Goal: Navigation & Orientation: Find specific page/section

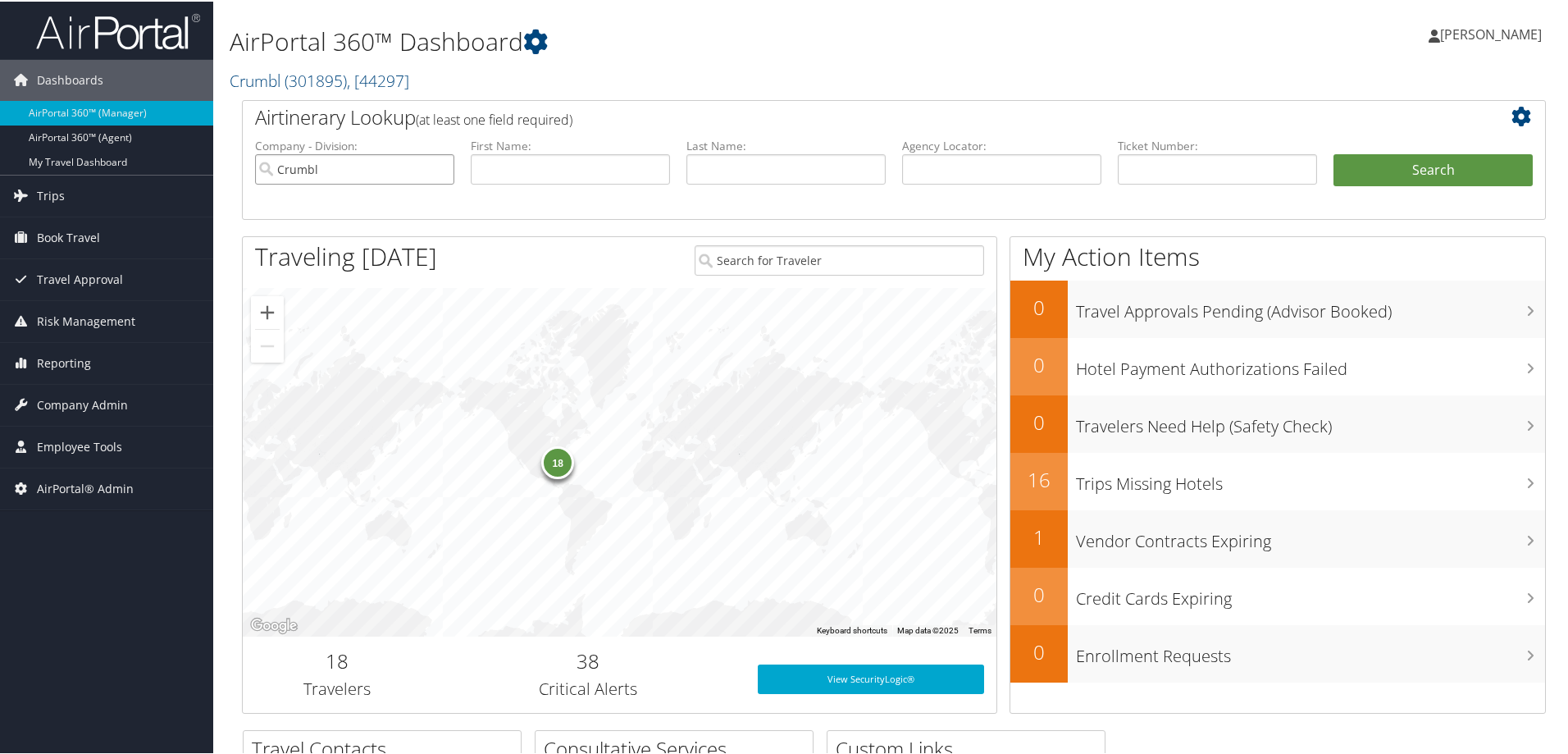
click at [439, 165] on input "Crumbl" at bounding box center [355, 168] width 199 height 30
click at [369, 172] on input "search" at bounding box center [355, 168] width 199 height 30
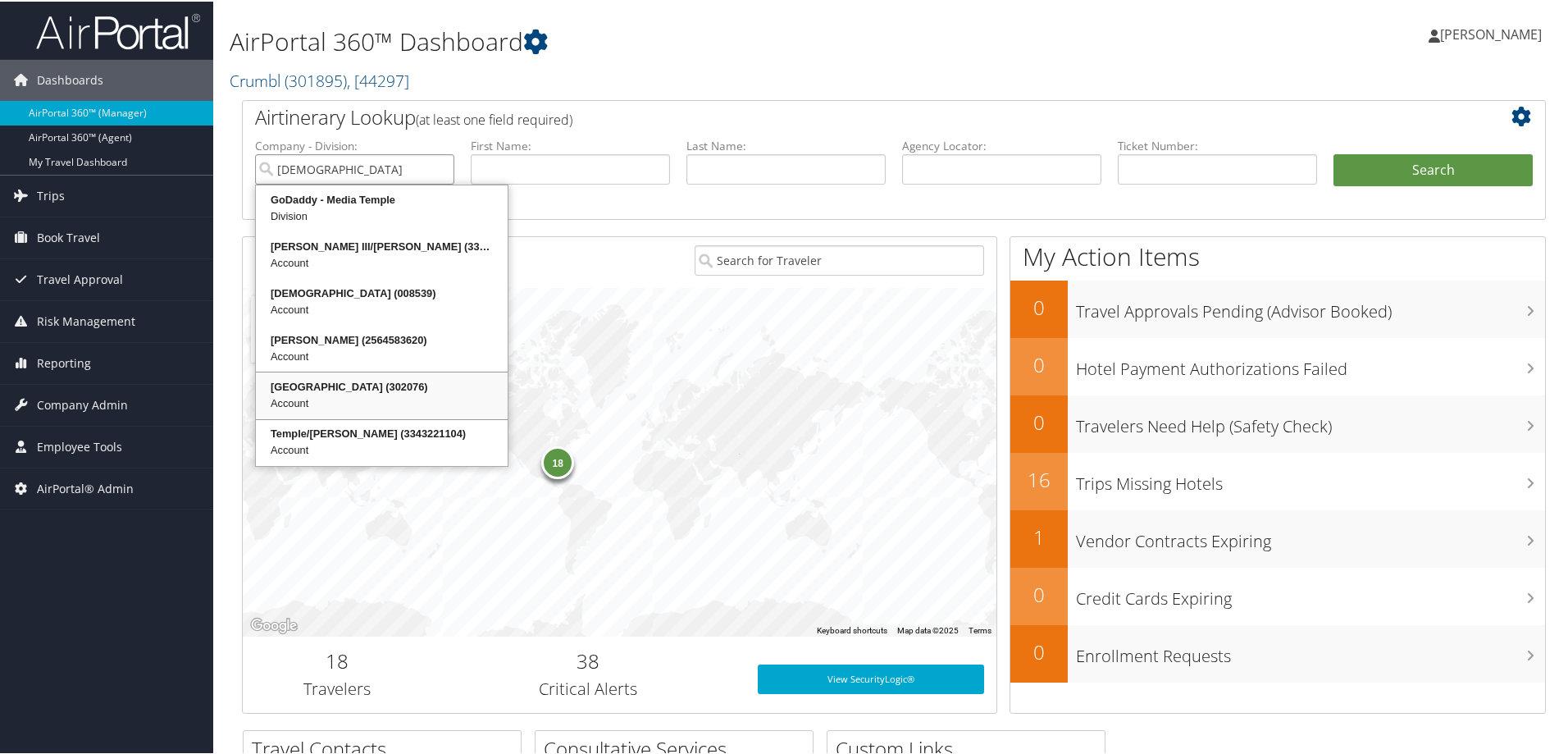
click at [305, 384] on div "Temple University (302076)" at bounding box center [381, 386] width 247 height 17
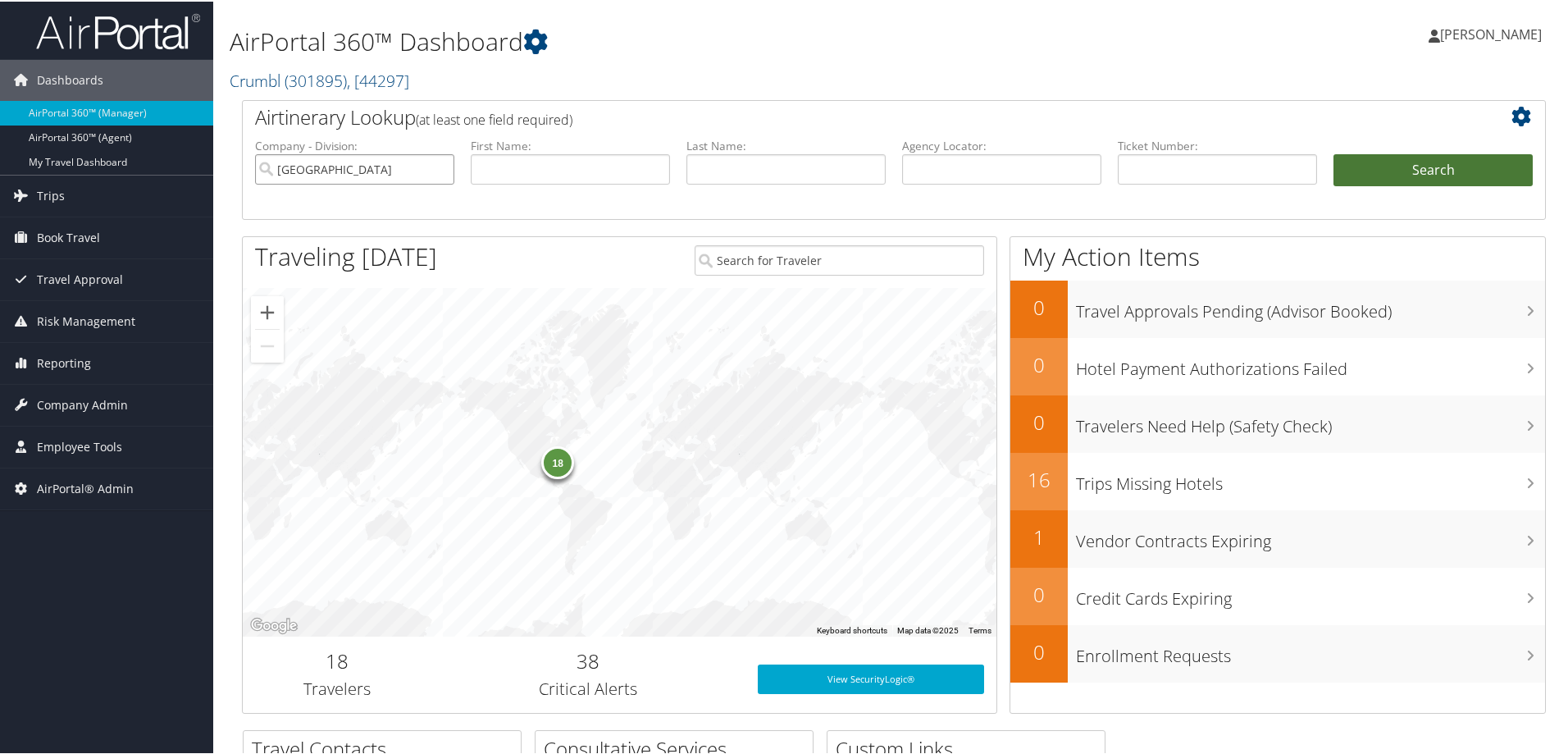
type input "Temple University"
click at [1403, 165] on button "Search" at bounding box center [1433, 170] width 199 height 33
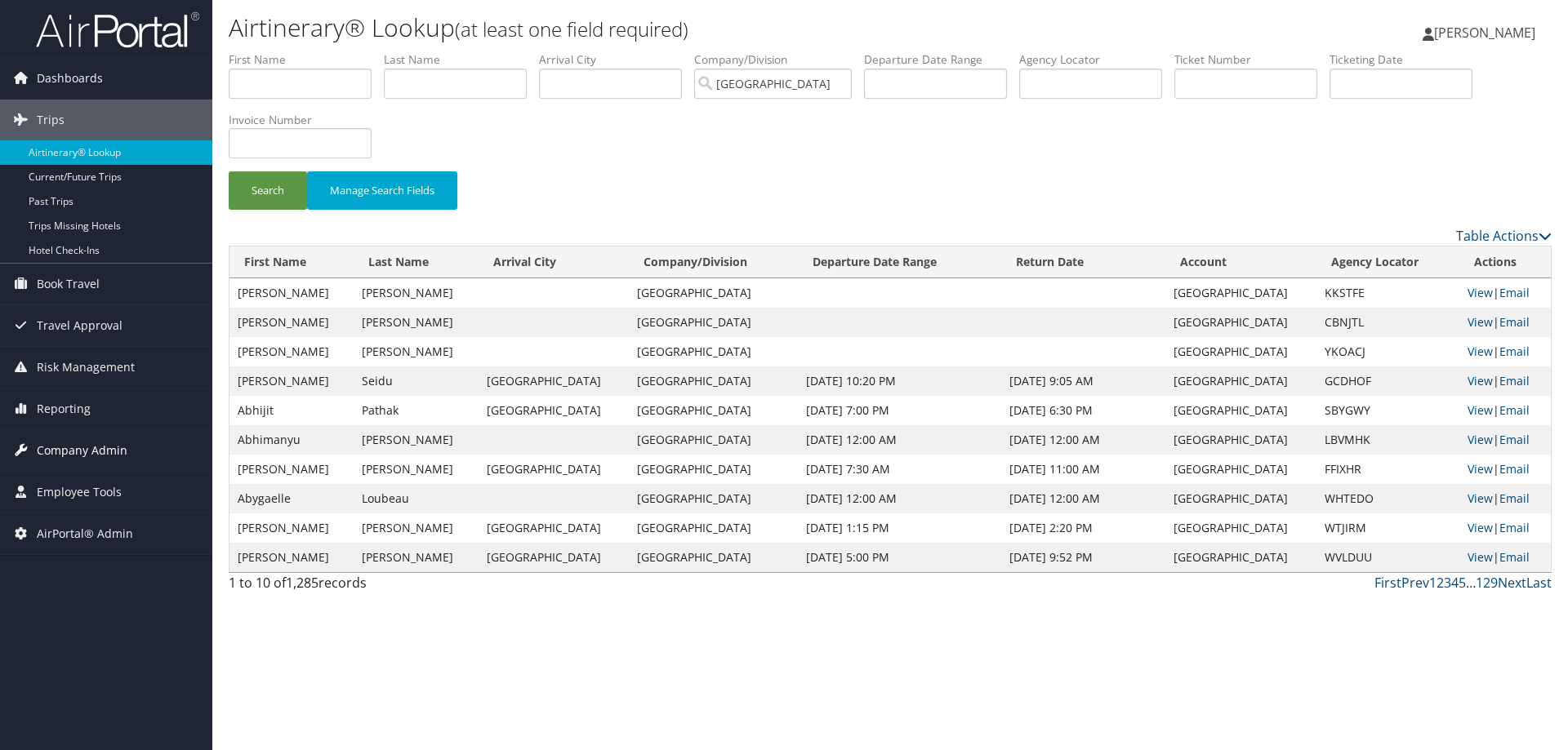
click at [102, 439] on span "Company Admin" at bounding box center [82, 450] width 91 height 41
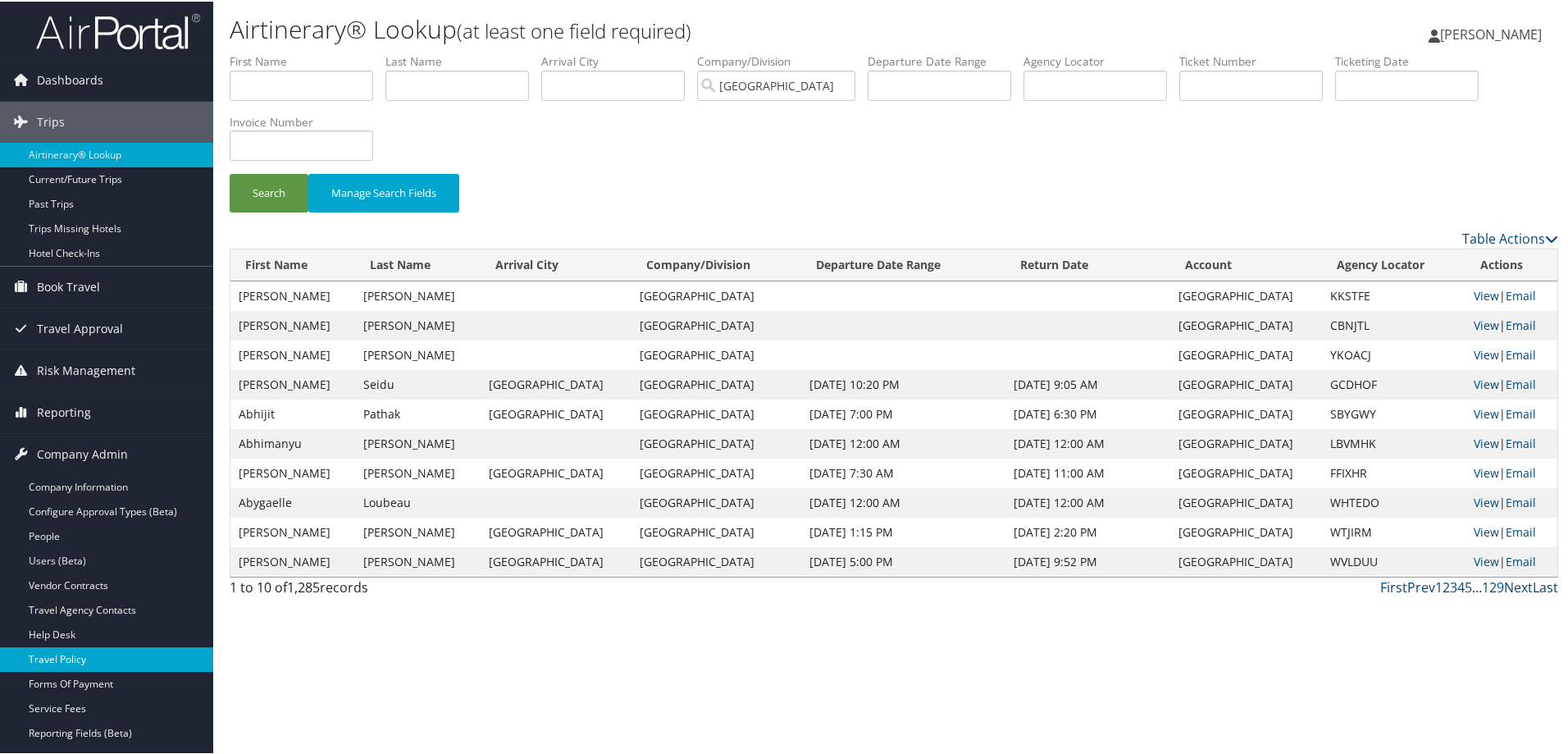
click at [41, 655] on link "Travel Policy" at bounding box center [107, 658] width 214 height 25
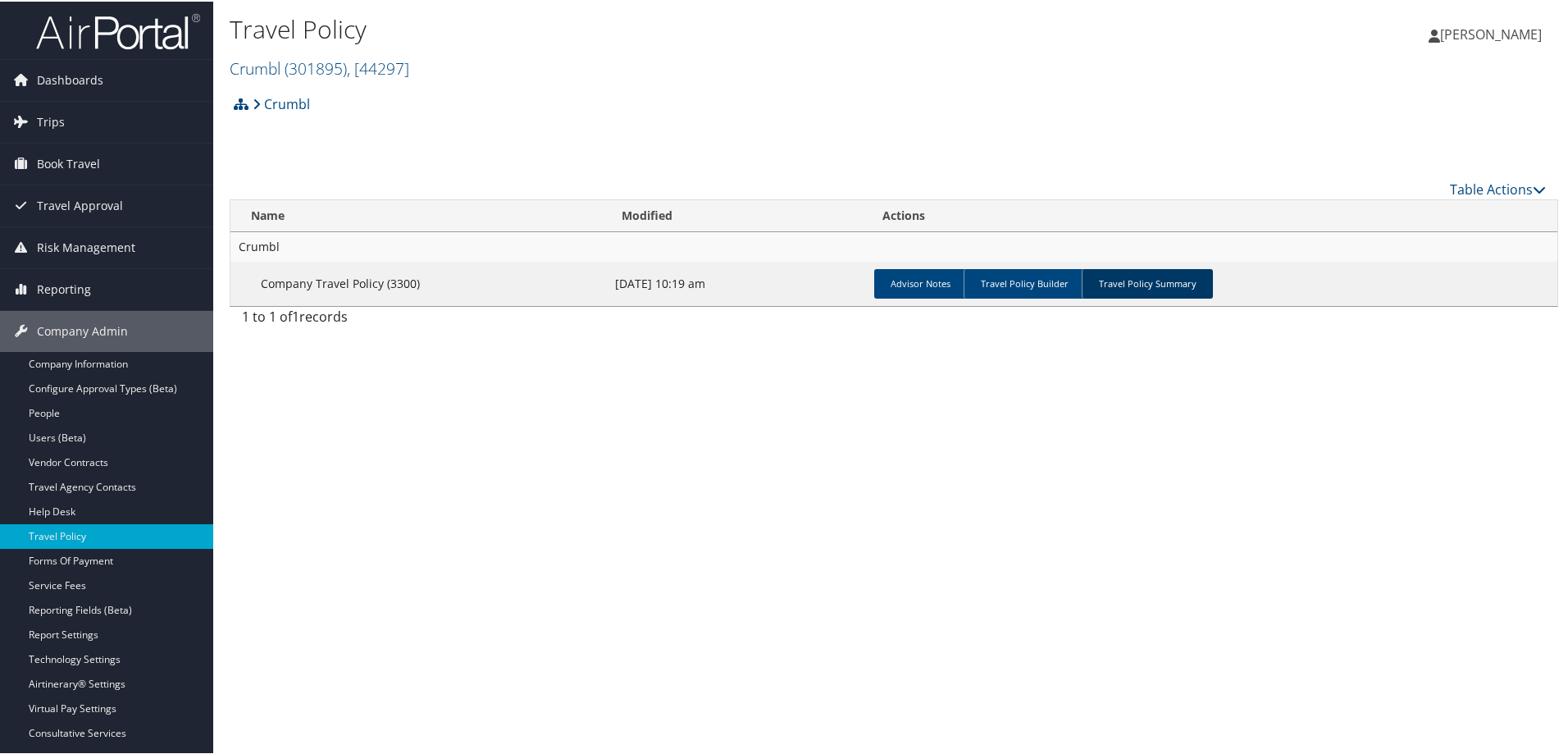
click at [1153, 277] on link "Travel Policy Summary" at bounding box center [1147, 282] width 131 height 29
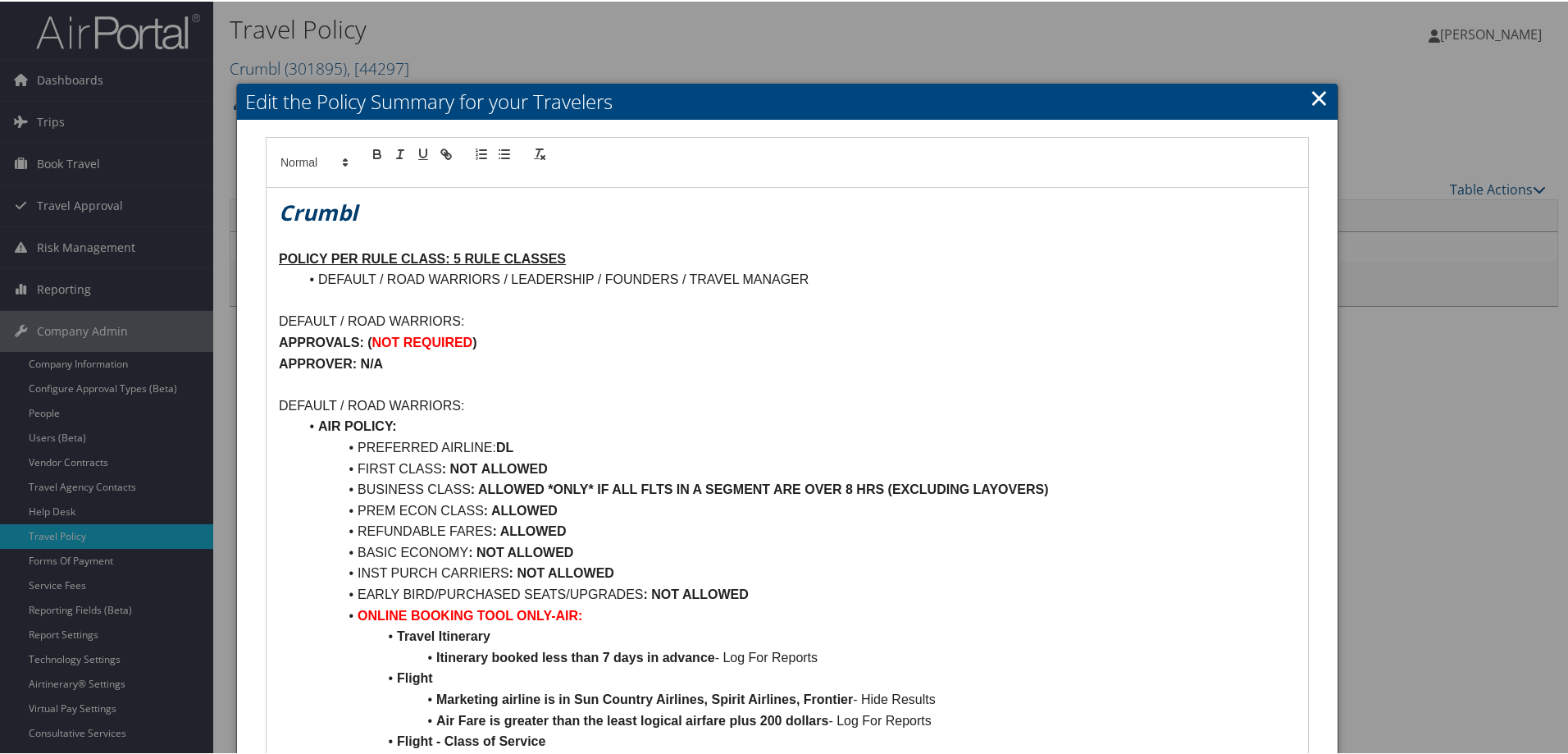
click at [1304, 93] on h2 "Edit the Policy Summary for your Travelers" at bounding box center [787, 100] width 1101 height 36
click at [1321, 100] on link "×" at bounding box center [1319, 96] width 18 height 33
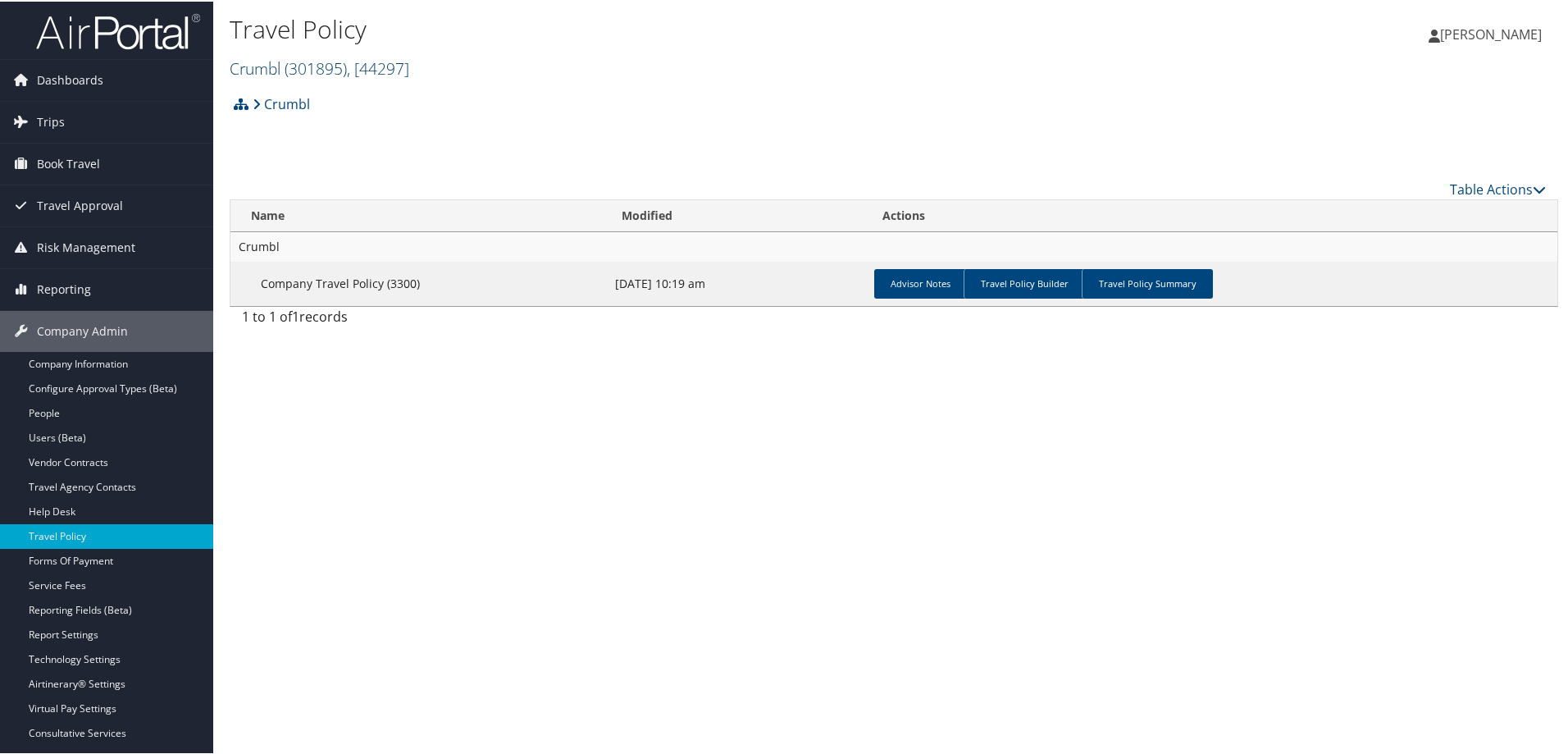
click at [347, 63] on span "( 301895 )" at bounding box center [316, 67] width 63 height 22
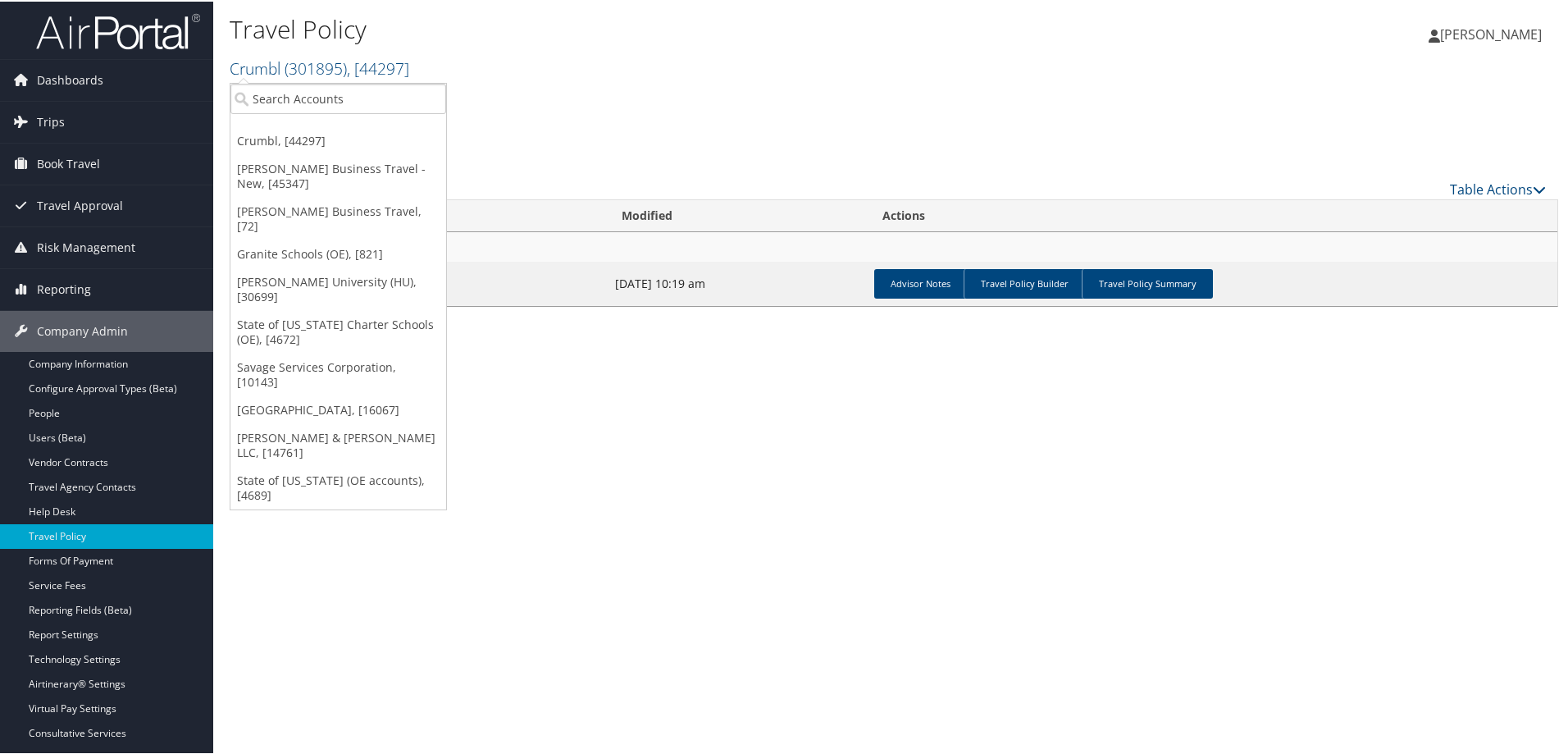
click at [318, 79] on div "Travel Policy Crumbl ( 301895 ) , [ 44297 ] Crumbl Christopherson Business Trav…" at bounding box center [673, 47] width 886 height 78
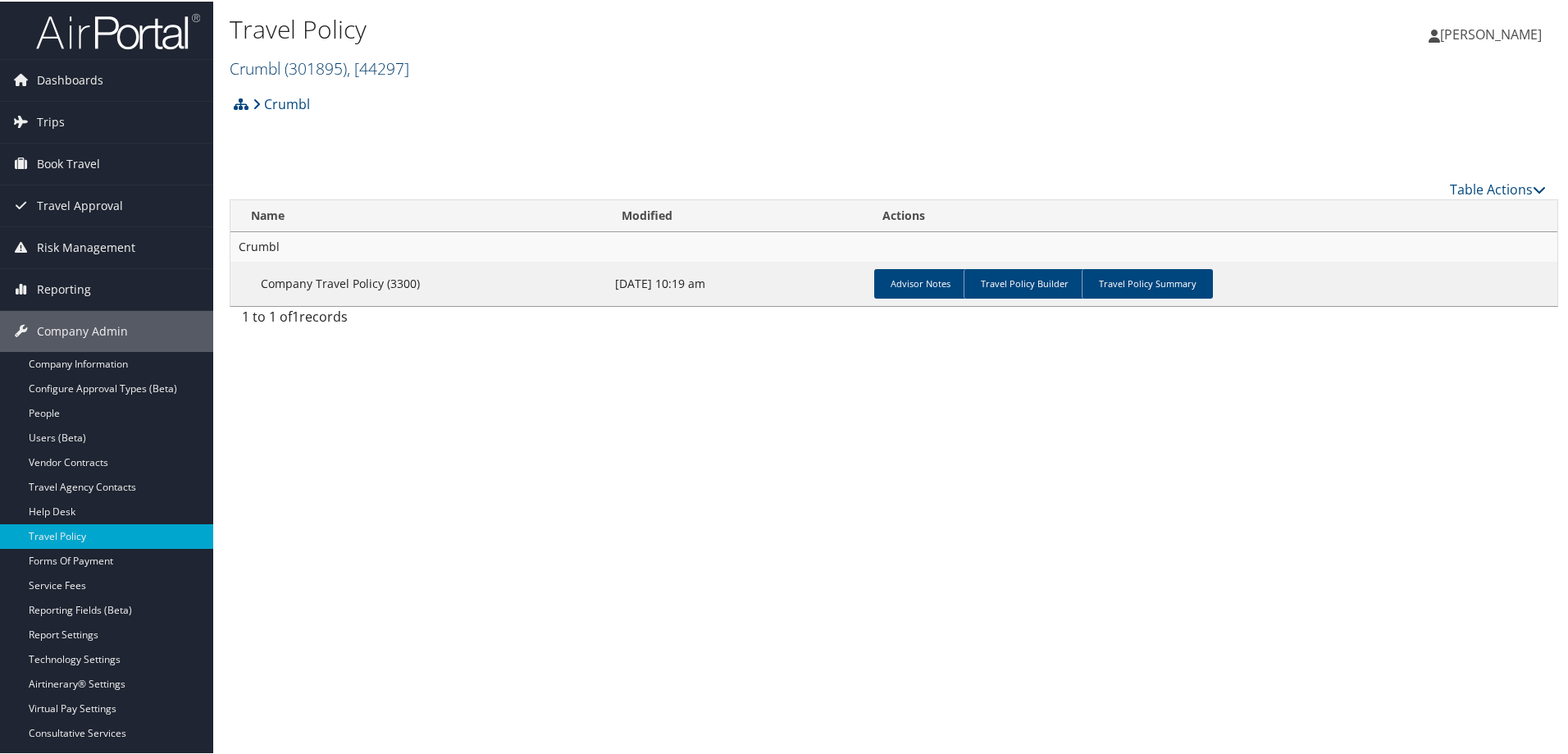
click at [324, 61] on span "( 301895 )" at bounding box center [316, 67] width 63 height 22
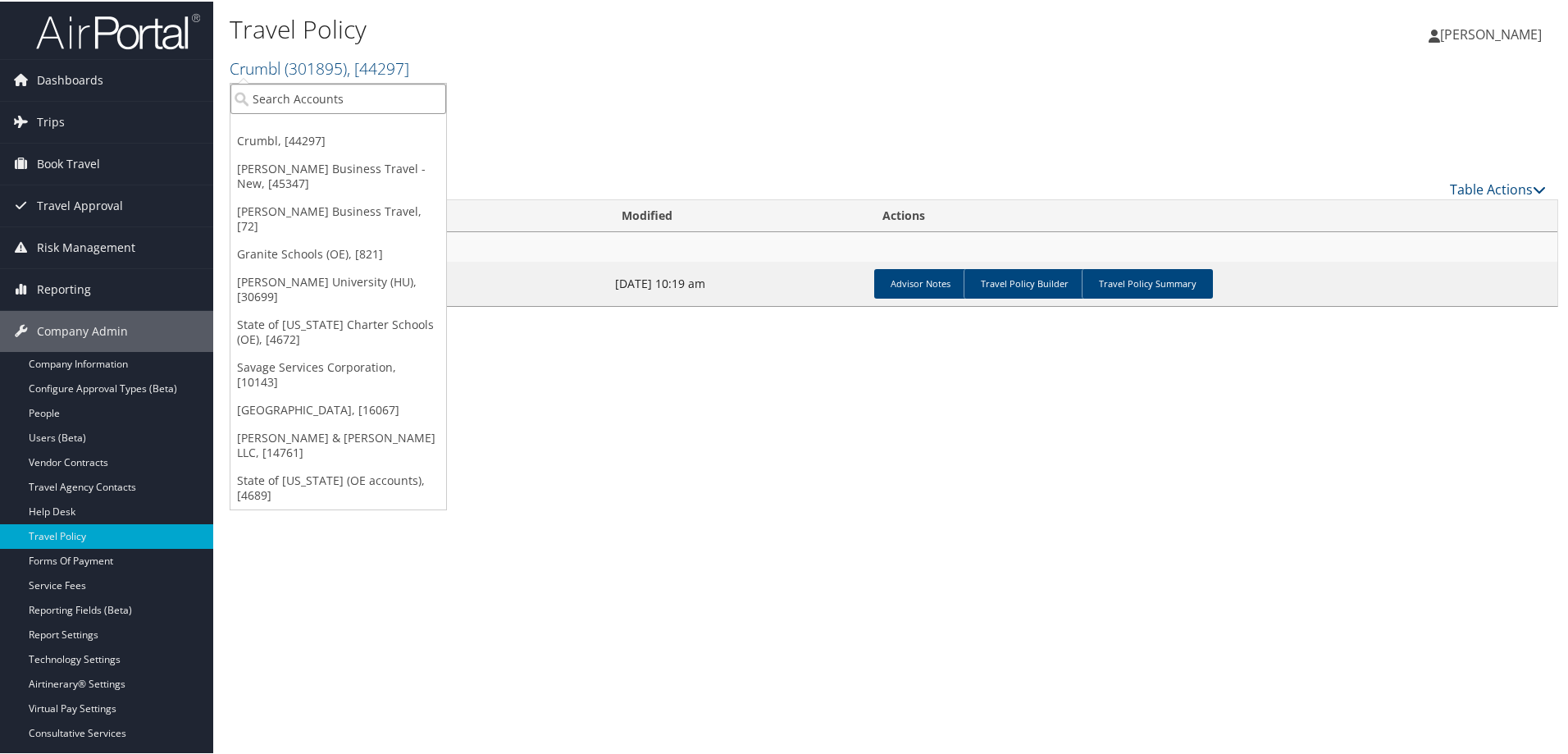
click at [264, 96] on input "search" at bounding box center [338, 97] width 216 height 30
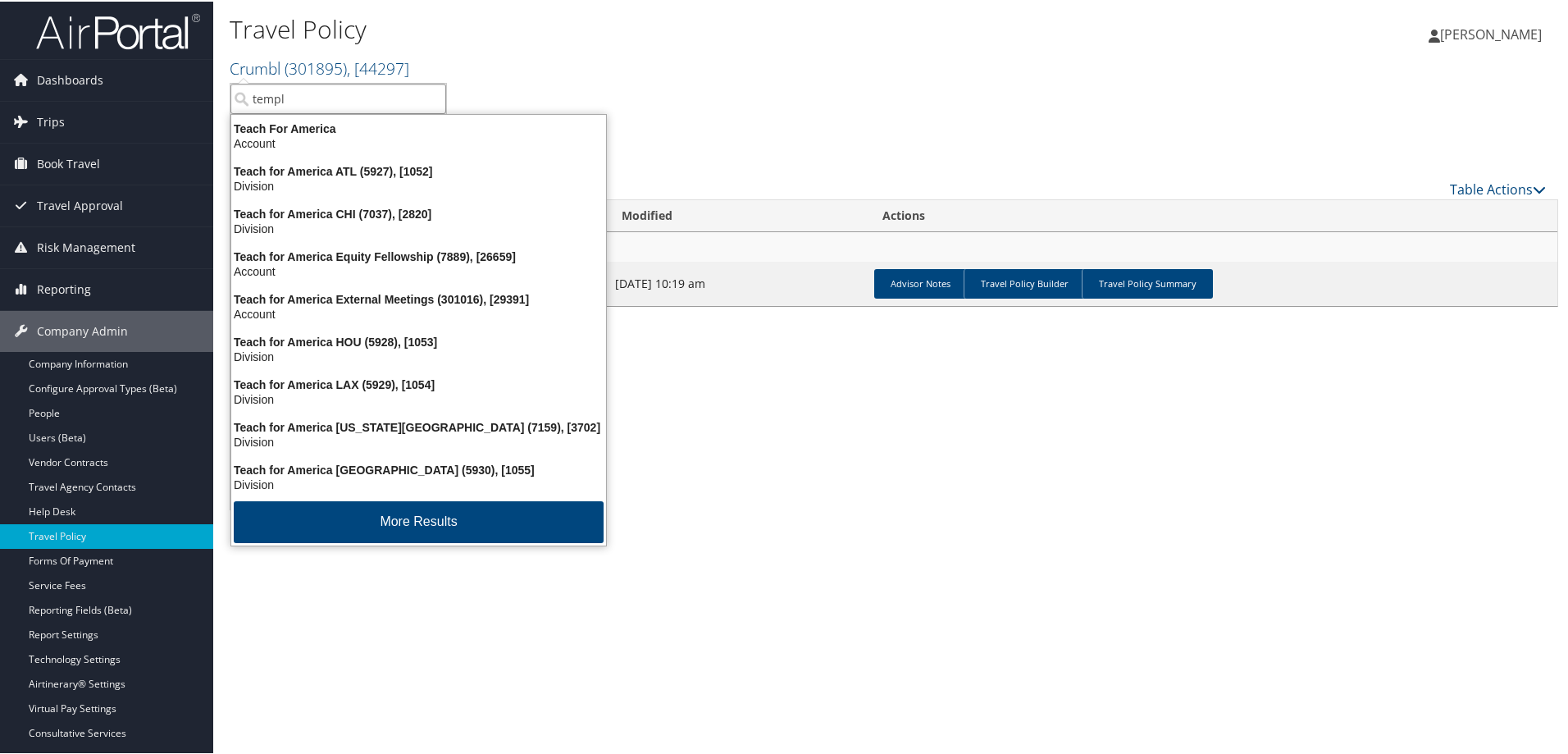
type input "temple"
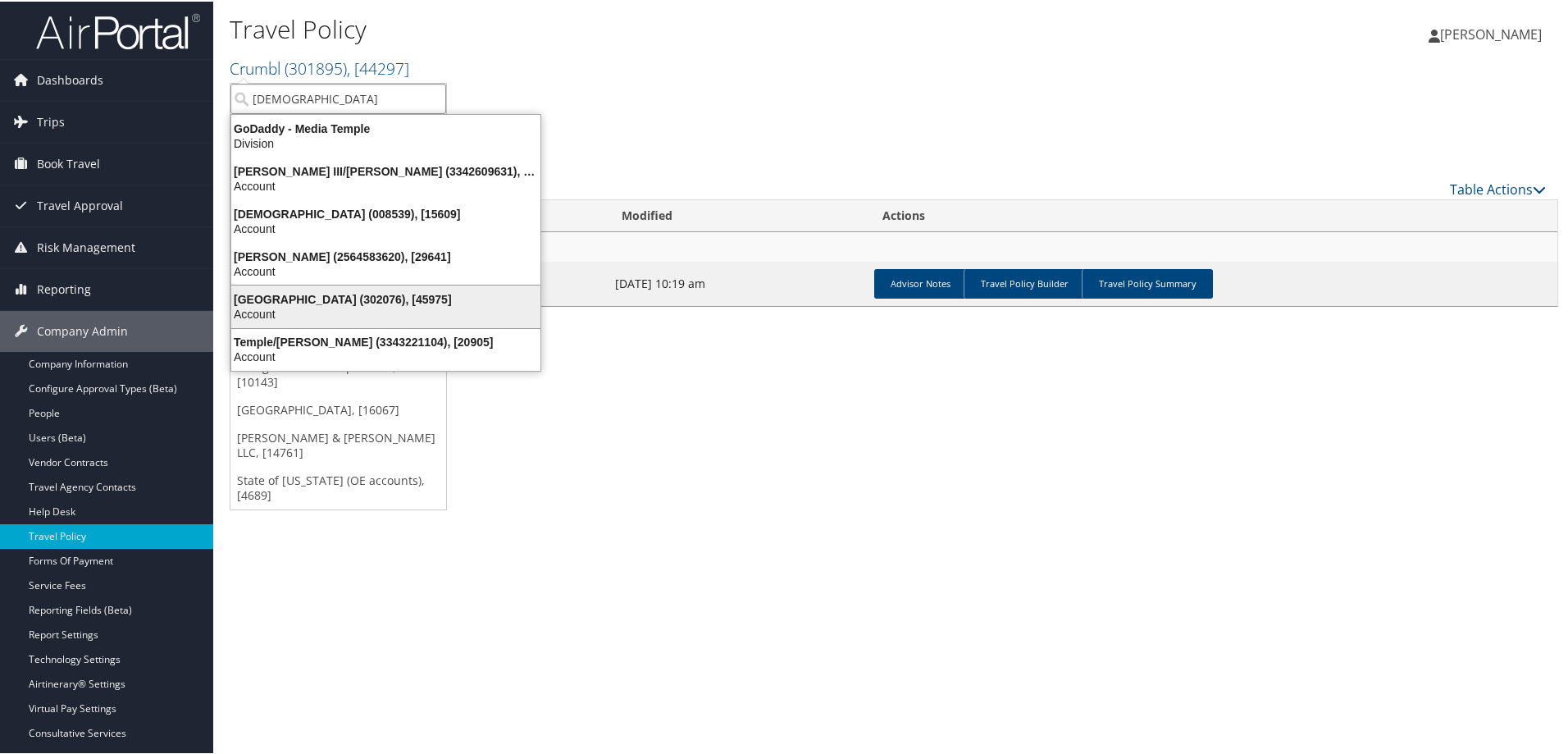
click at [303, 302] on div "Temple University (302076), [45975]" at bounding box center [385, 298] width 329 height 15
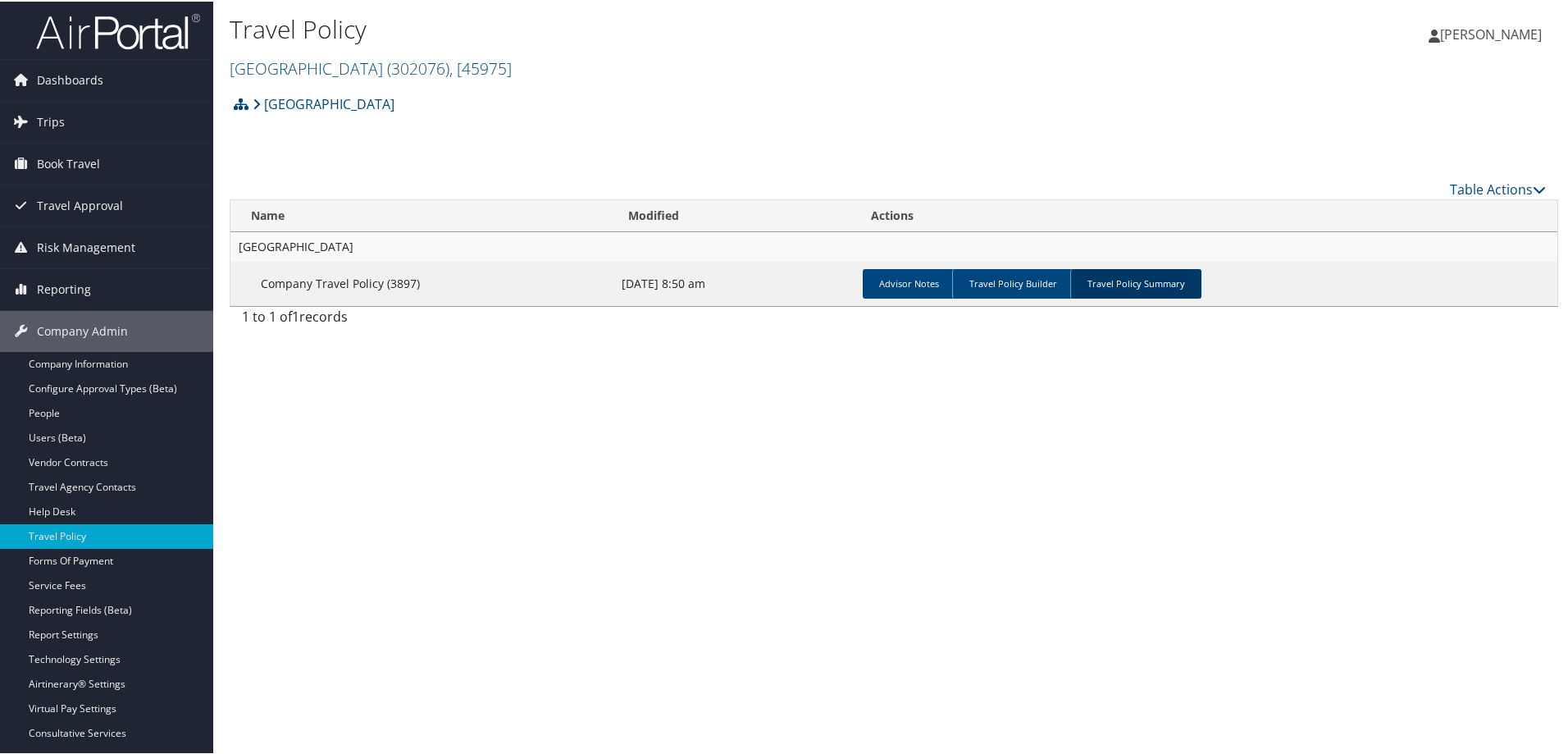
click at [1146, 286] on link "Travel Policy Summary" at bounding box center [1136, 282] width 131 height 29
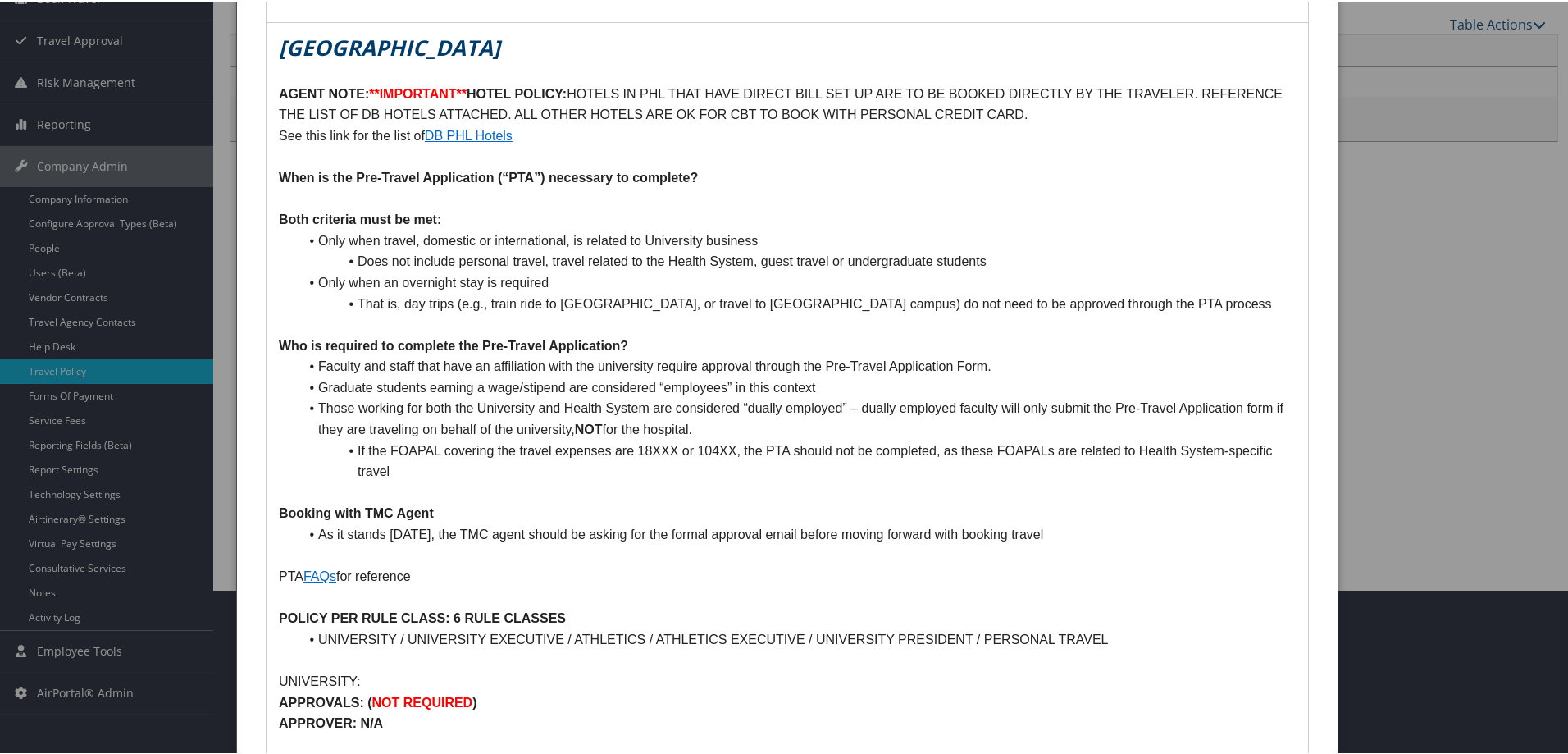
scroll to position [164, 0]
click at [74, 395] on div at bounding box center [788, 377] width 1575 height 754
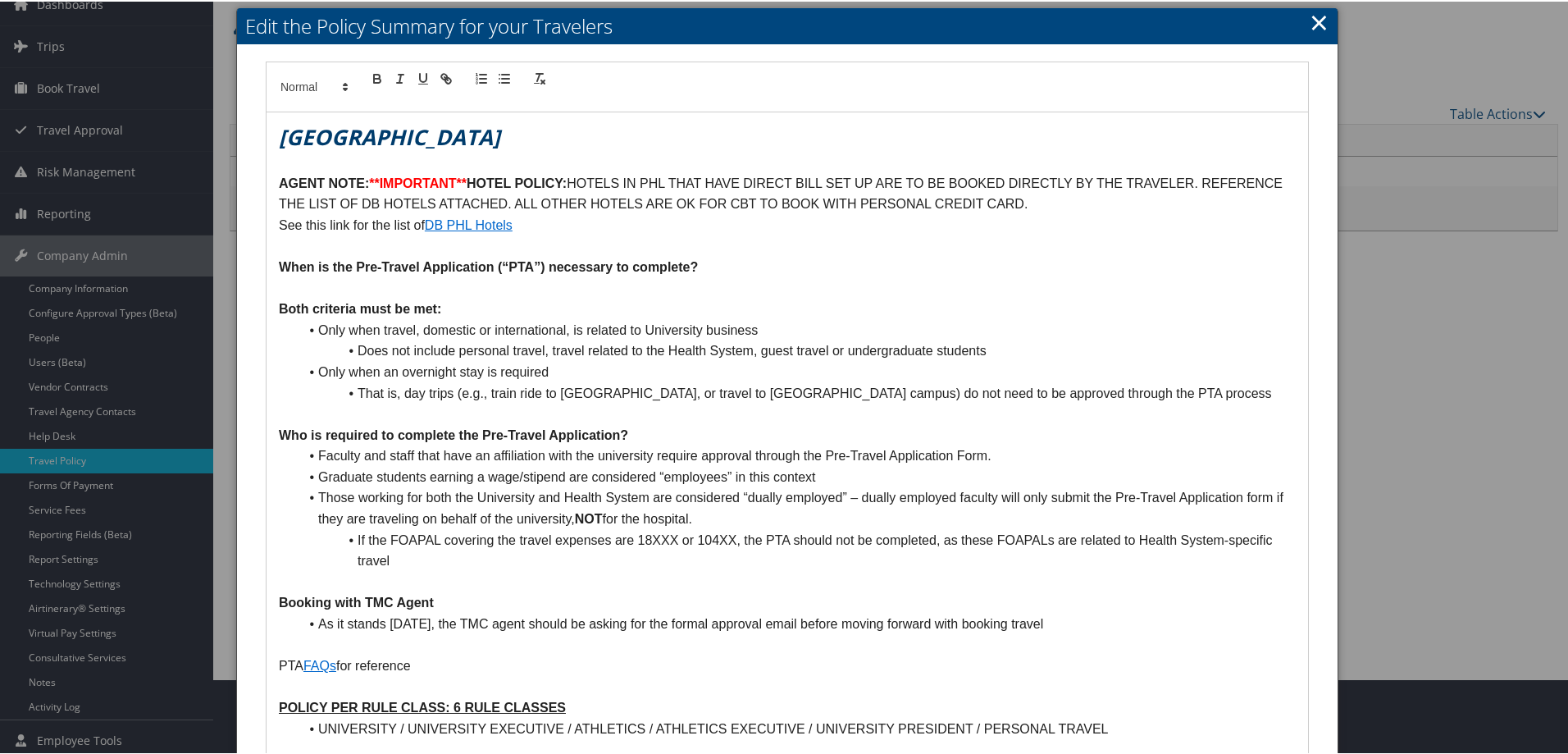
scroll to position [0, 0]
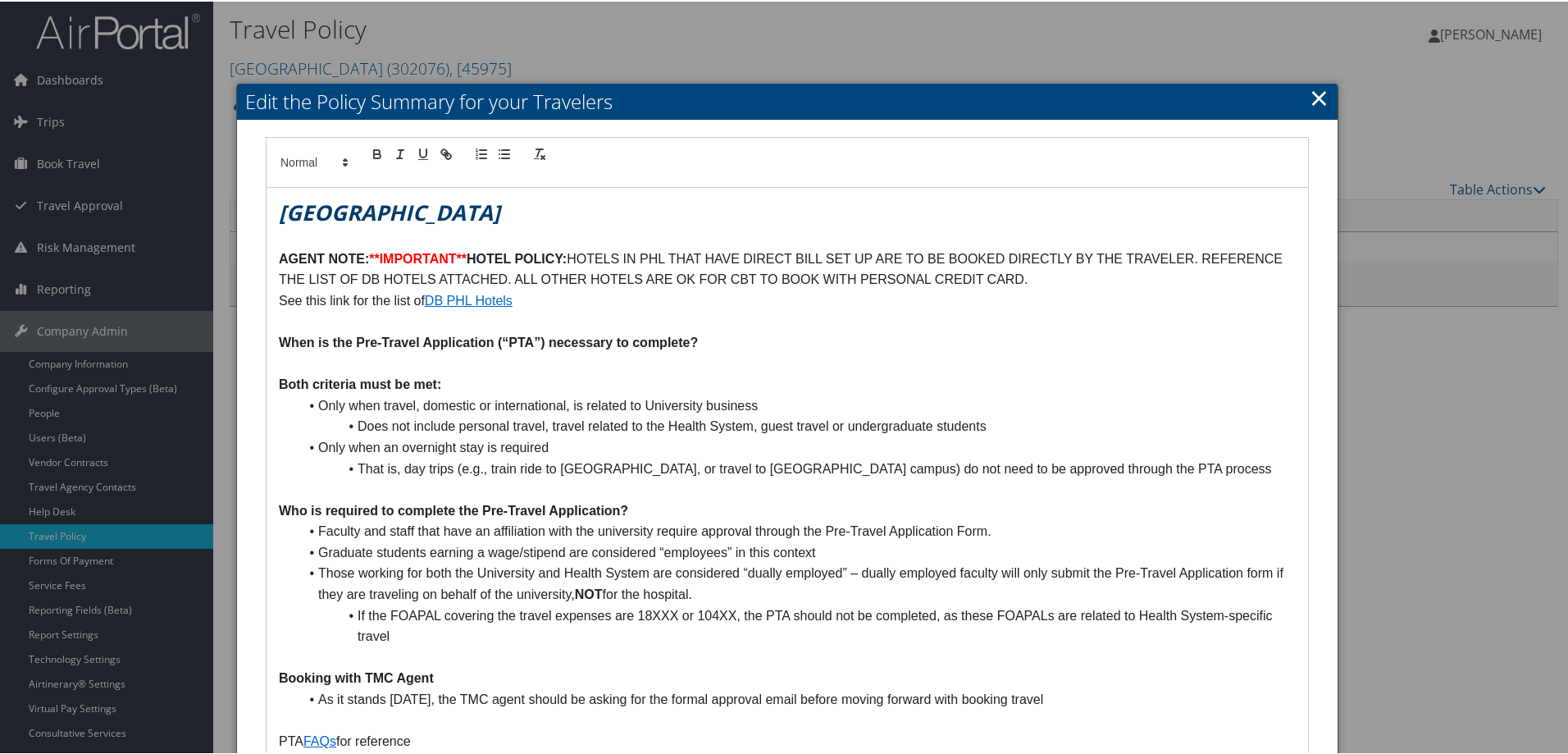
click at [1321, 101] on link "×" at bounding box center [1319, 96] width 18 height 33
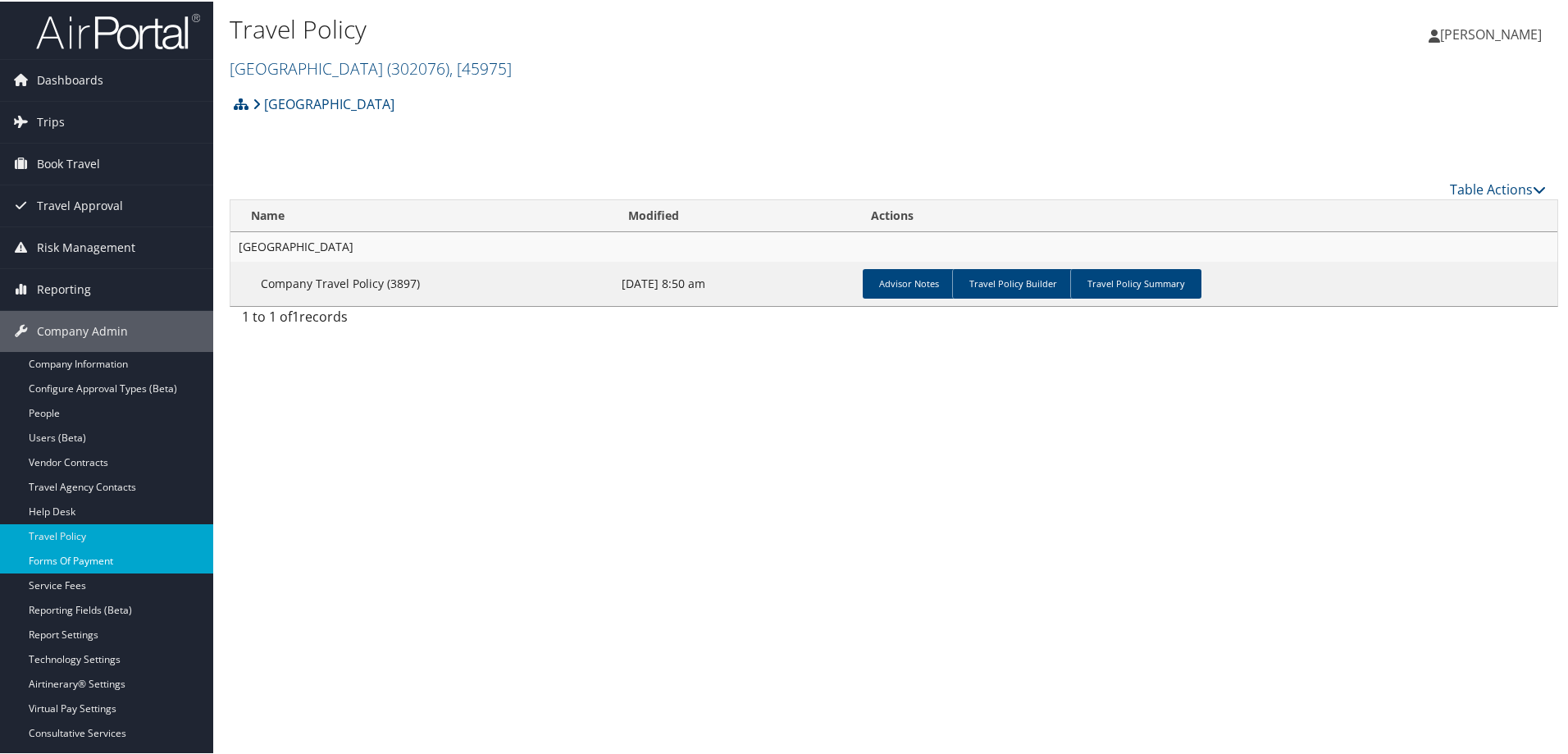
click at [109, 562] on link "Forms Of Payment" at bounding box center [107, 560] width 214 height 25
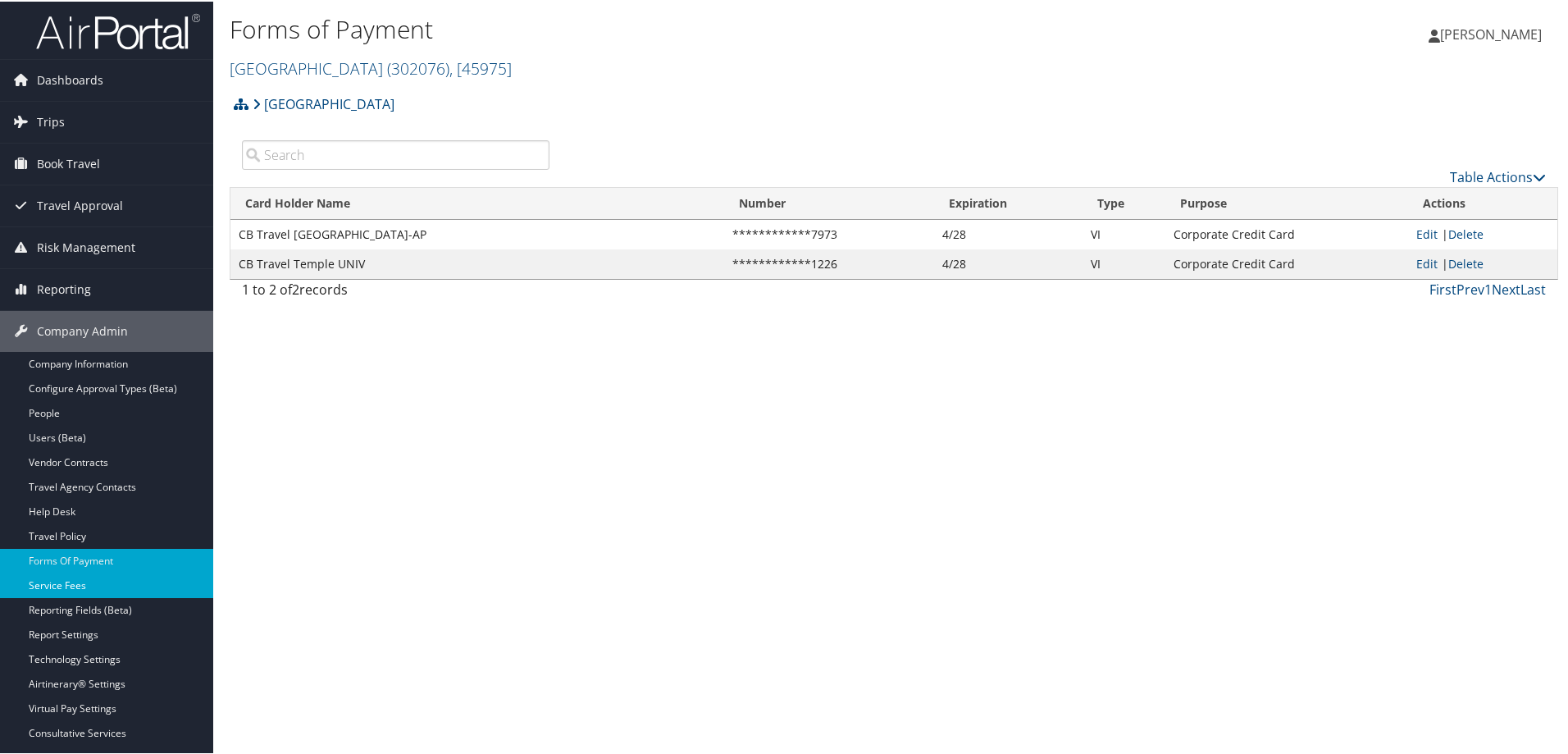
click at [41, 587] on link "Service Fees" at bounding box center [107, 584] width 214 height 25
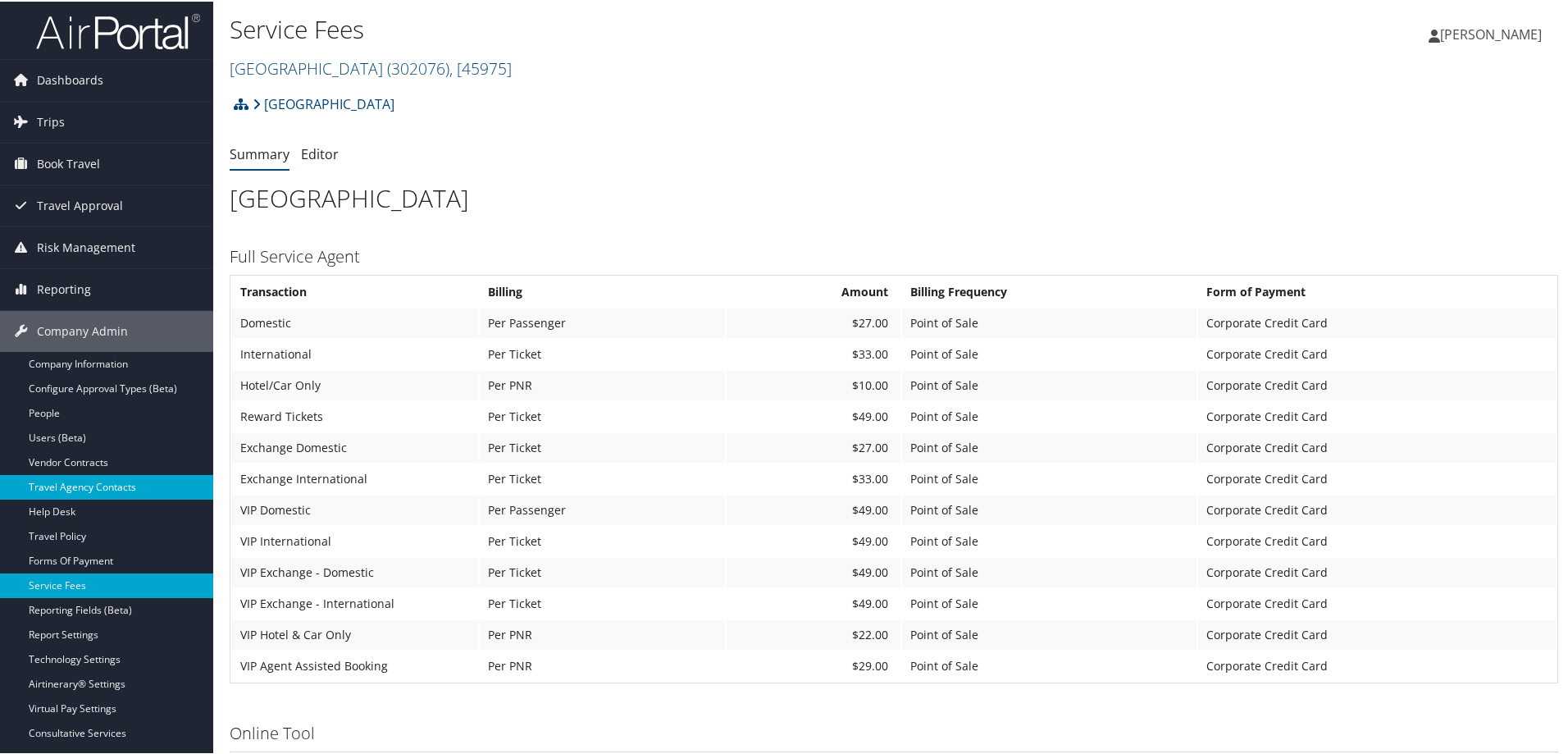
click at [101, 476] on link "Travel Agency Contacts" at bounding box center [107, 486] width 214 height 25
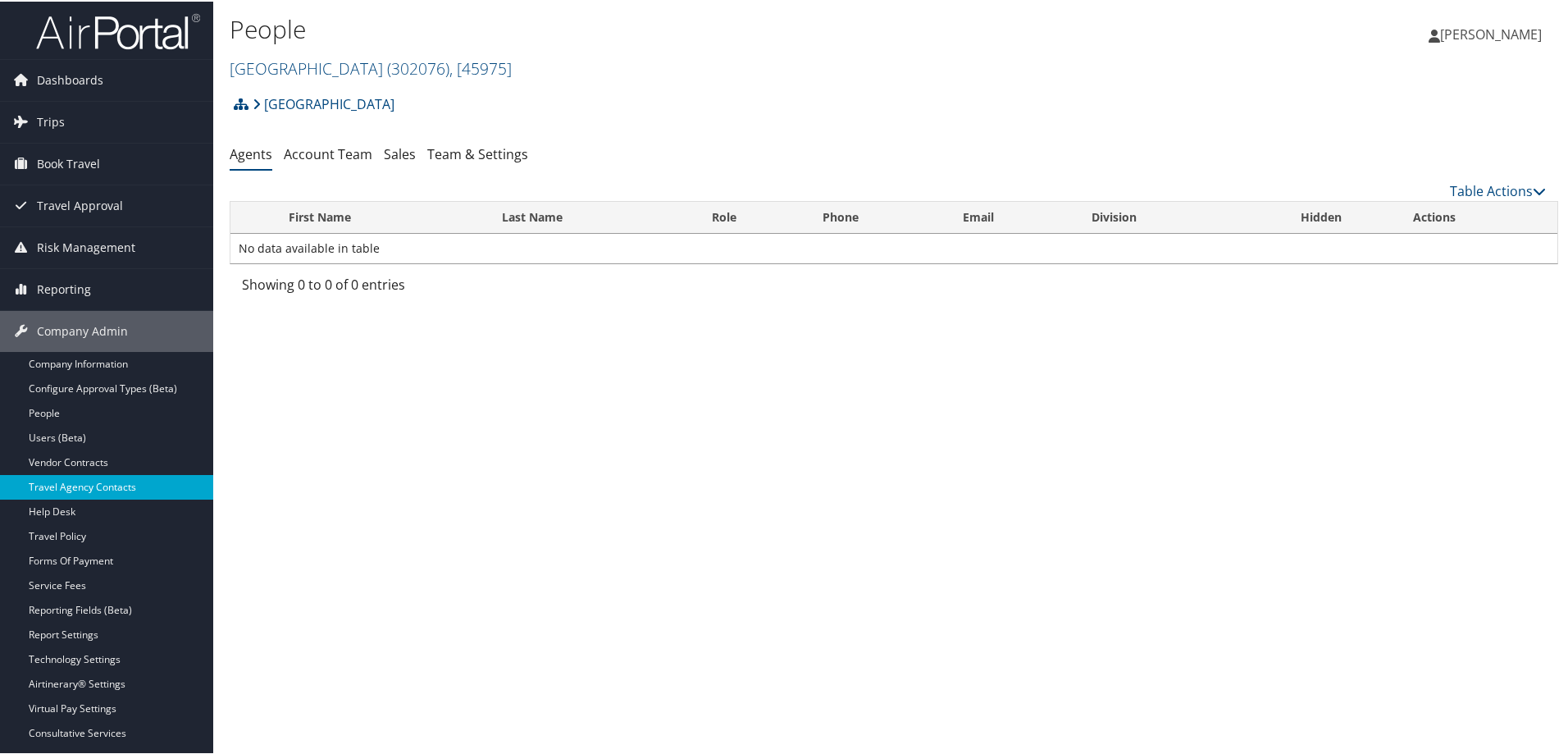
scroll to position [82, 0]
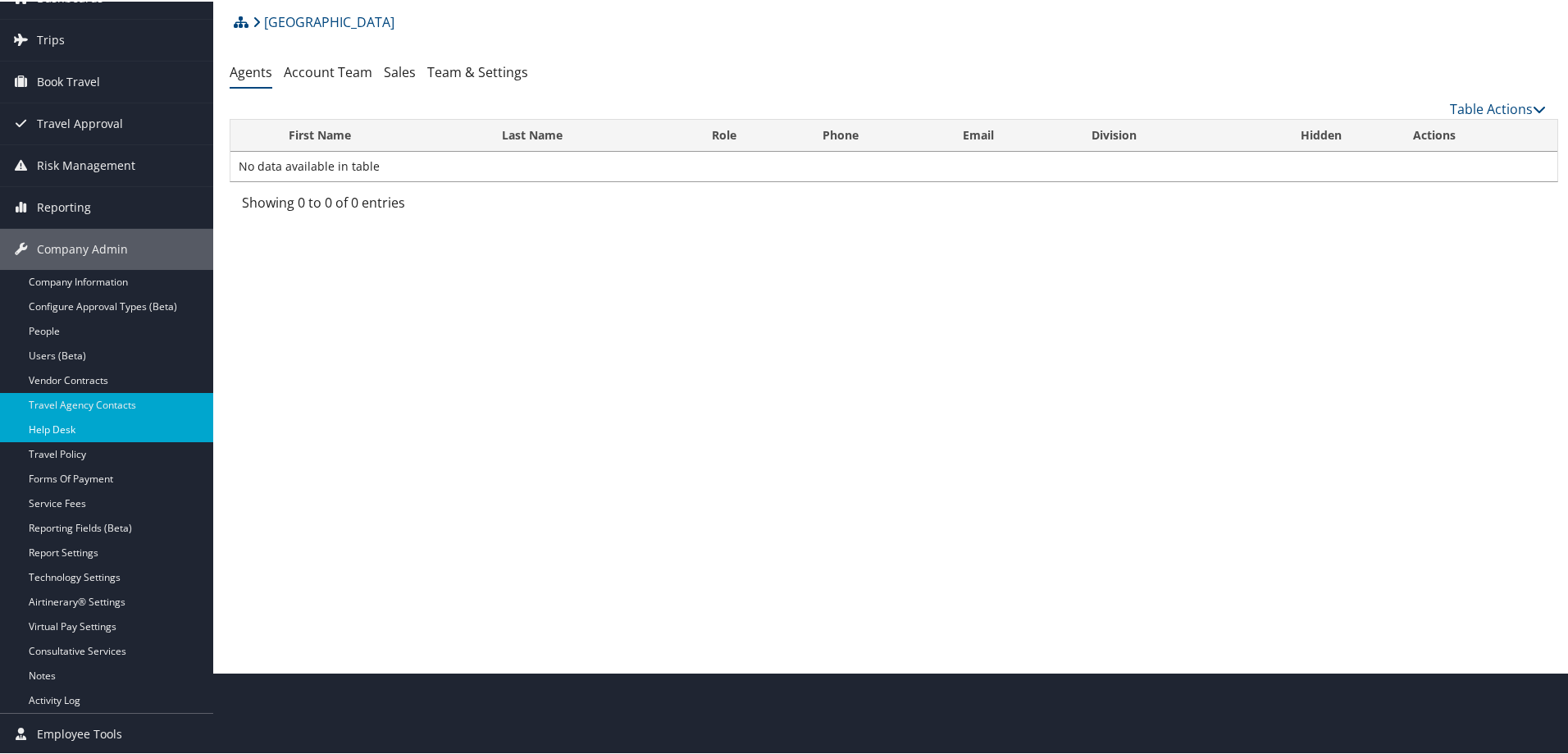
click at [68, 430] on link "Help Desk" at bounding box center [107, 428] width 214 height 25
click at [61, 452] on link "Travel Policy" at bounding box center [107, 453] width 214 height 25
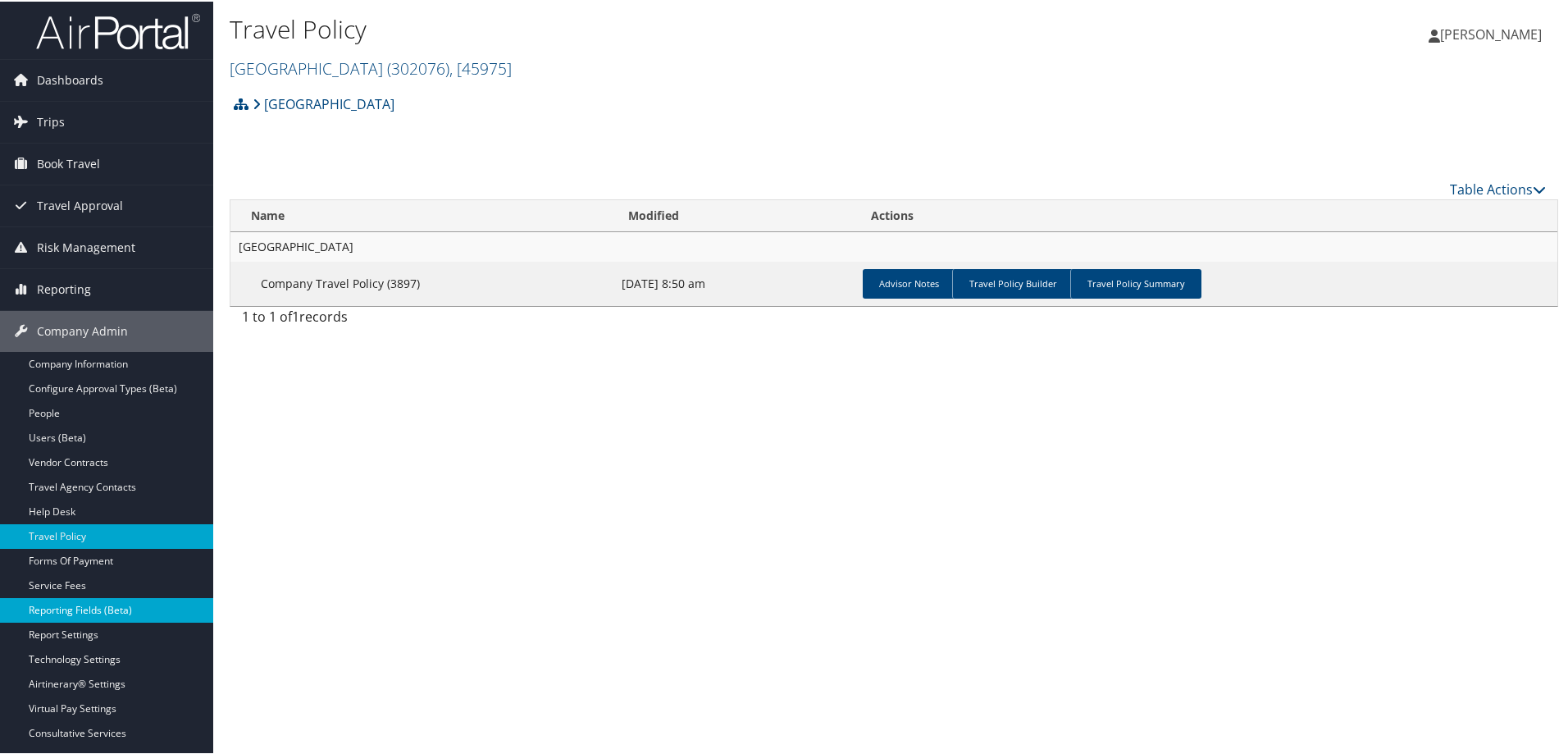
click at [100, 610] on link "Reporting Fields (Beta)" at bounding box center [107, 608] width 214 height 25
click at [73, 638] on link "Report Settings" at bounding box center [107, 633] width 214 height 25
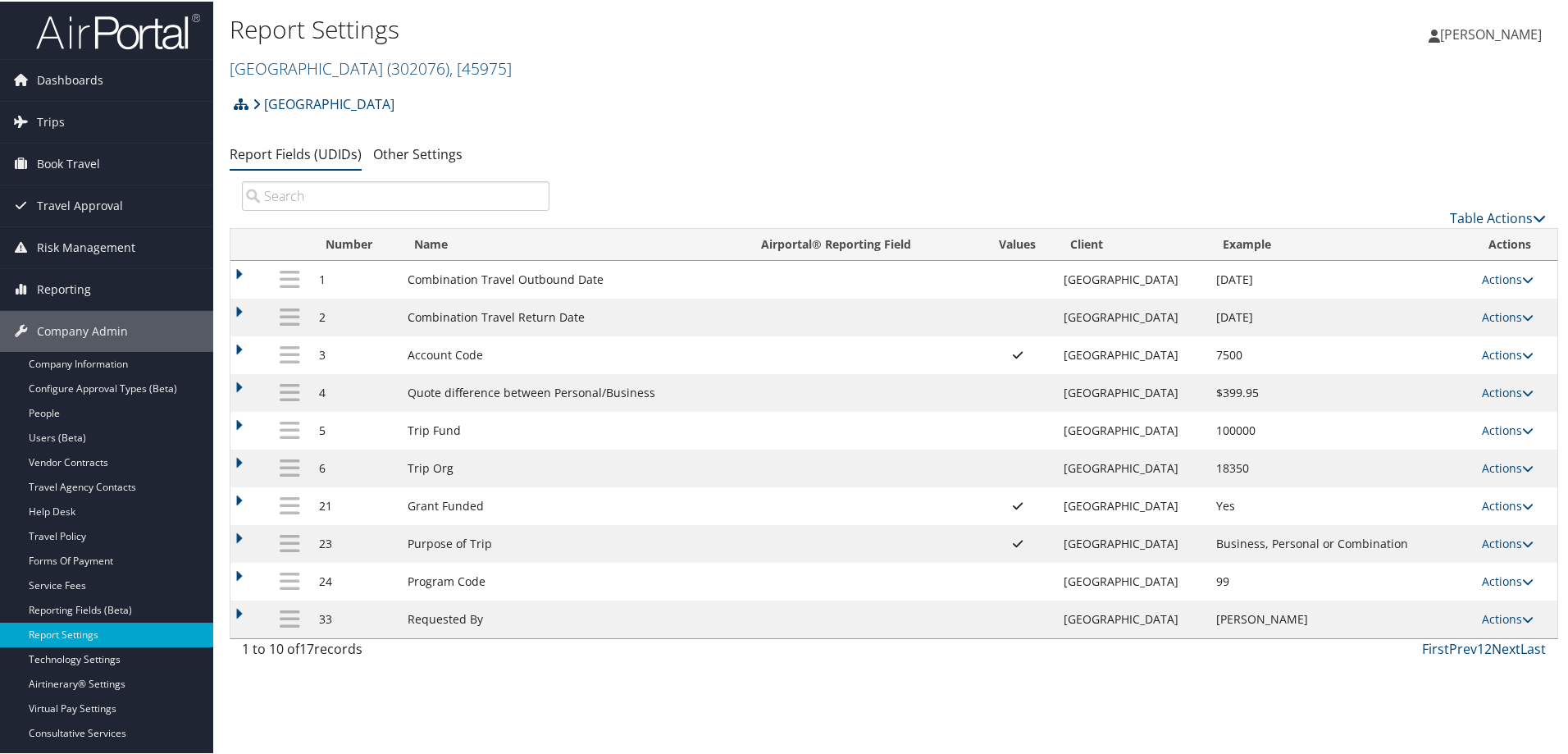
click at [1502, 650] on link "Next" at bounding box center [1506, 648] width 29 height 18
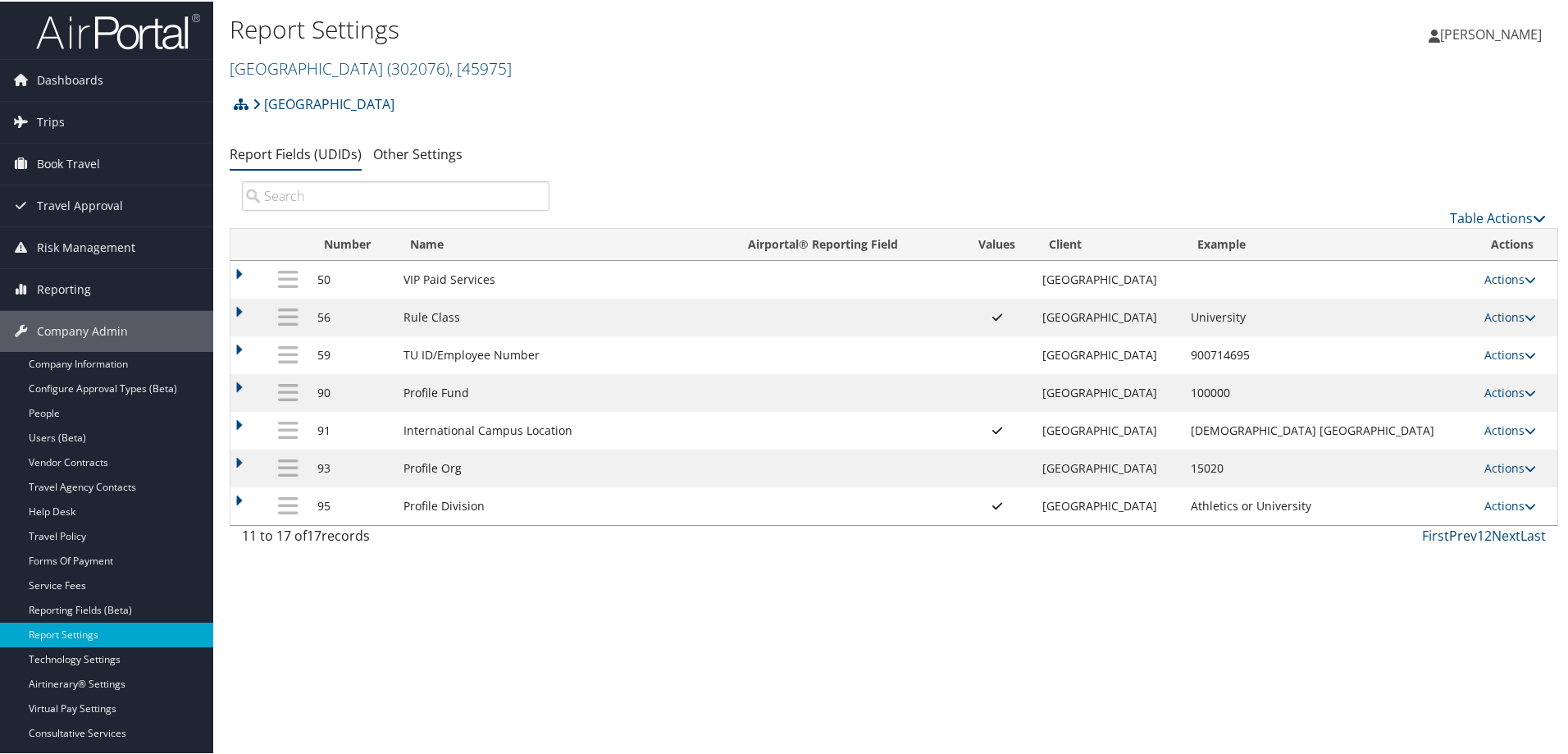
click at [1457, 536] on link "Prev" at bounding box center [1463, 535] width 28 height 18
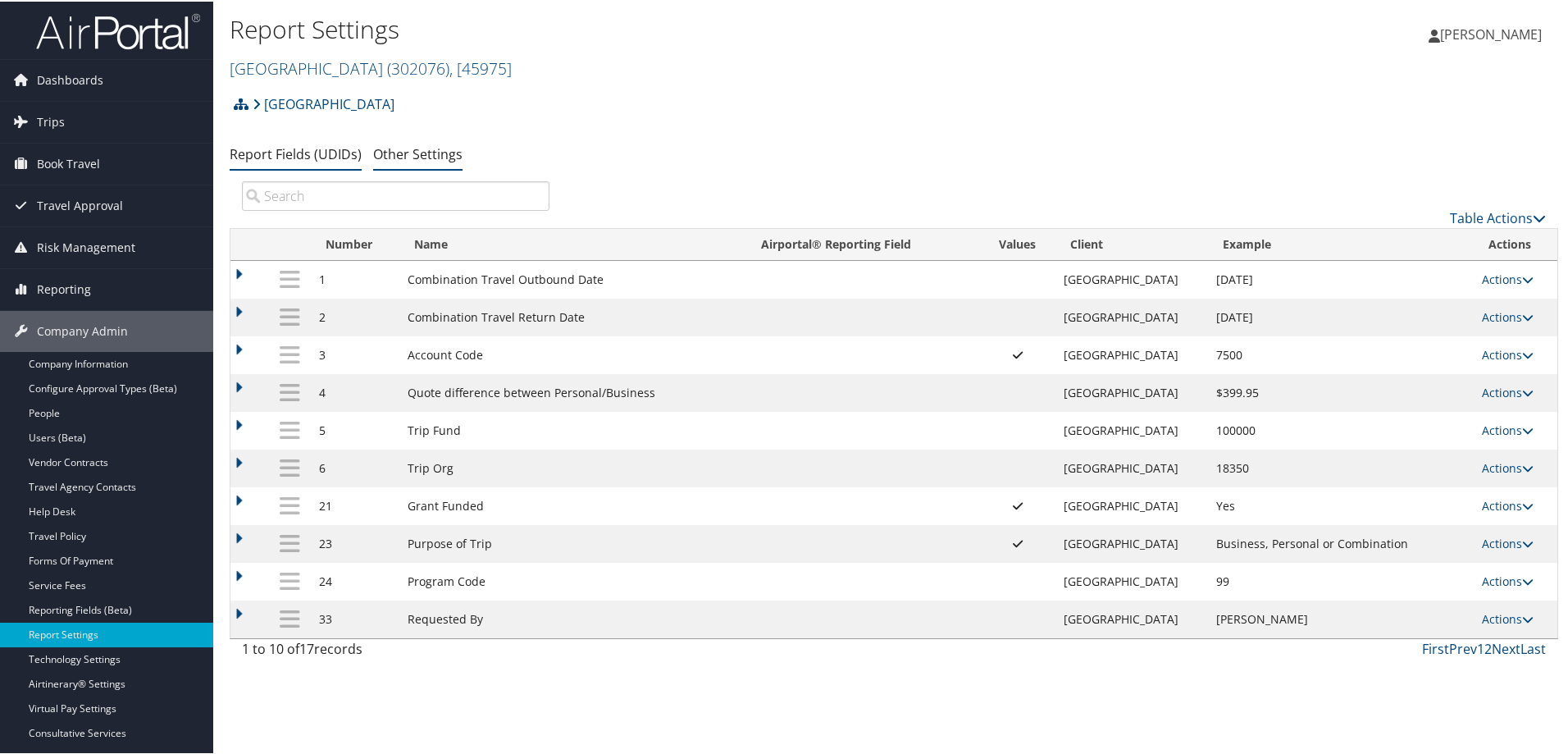
click at [431, 154] on link "Other Settings" at bounding box center [417, 153] width 89 height 18
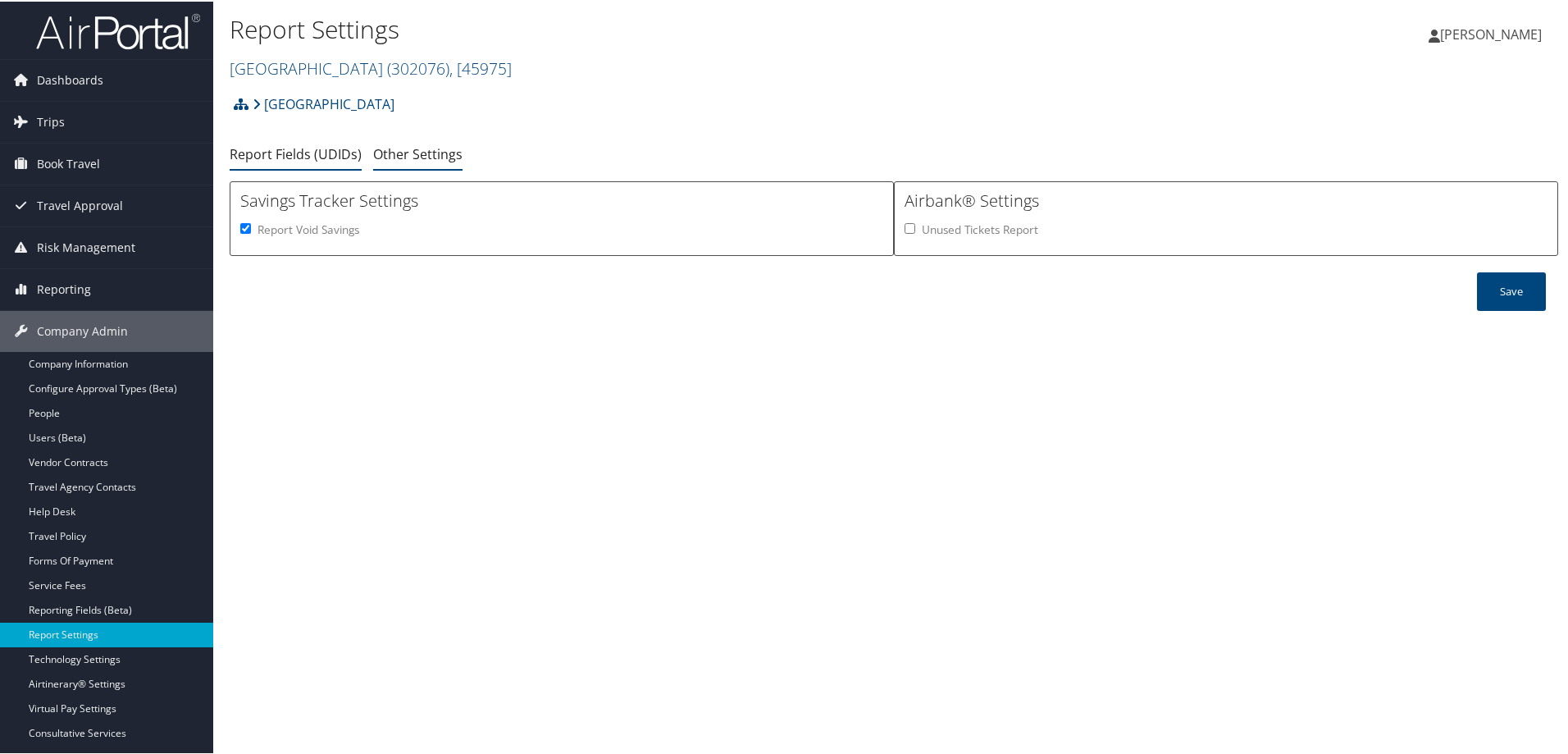
click at [307, 148] on link "Report Fields (UDIDs)" at bounding box center [295, 153] width 132 height 18
